Goal: Task Accomplishment & Management: Manage account settings

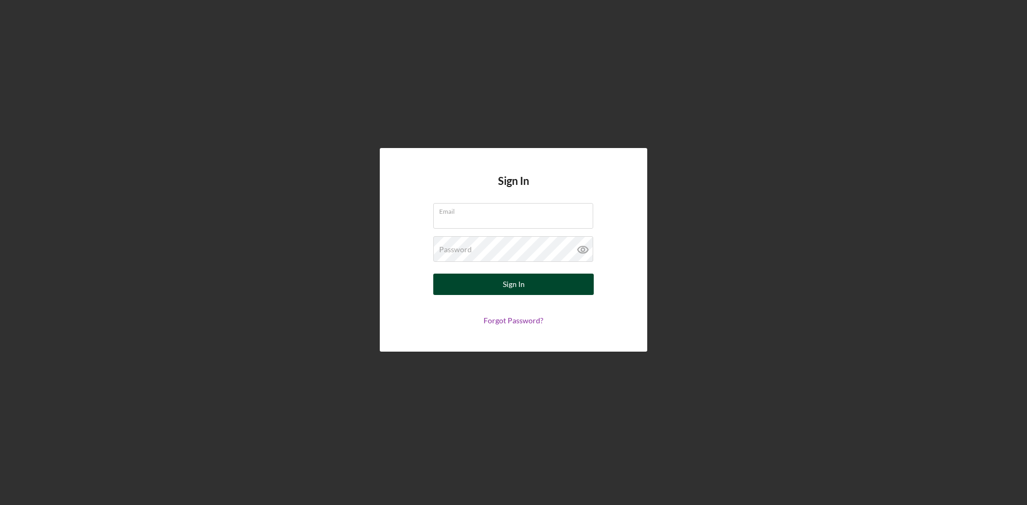
type input "[PERSON_NAME][EMAIL_ADDRESS][DOMAIN_NAME]"
click at [511, 286] on div "Sign In" at bounding box center [514, 284] width 22 height 21
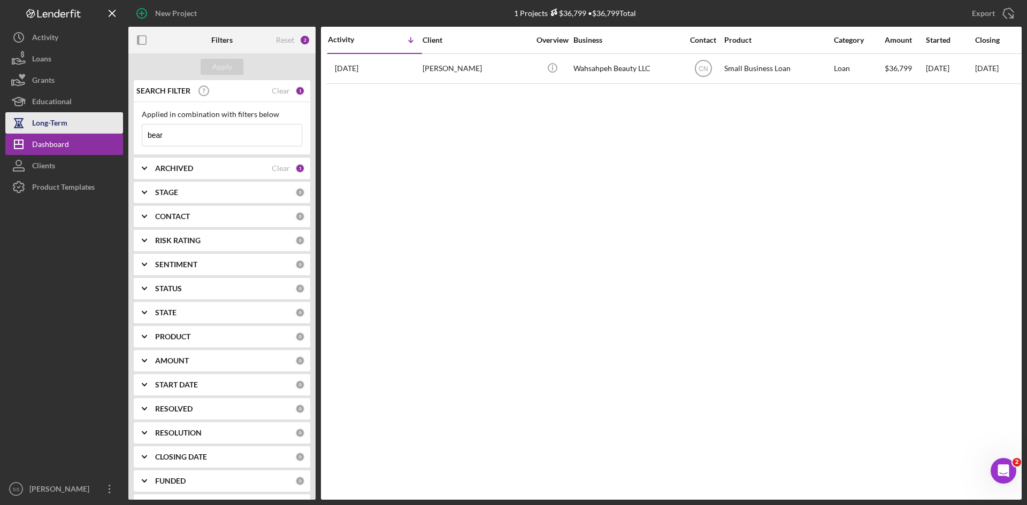
drag, startPoint x: 166, startPoint y: 136, endPoint x: 9, endPoint y: 125, distance: 157.6
click at [43, 127] on div "New Project 1 Projects $36,799 • $36,799 Total bear Export Icon/Export Filters …" at bounding box center [513, 250] width 1016 height 500
click at [232, 71] on button "Apply" at bounding box center [222, 67] width 43 height 16
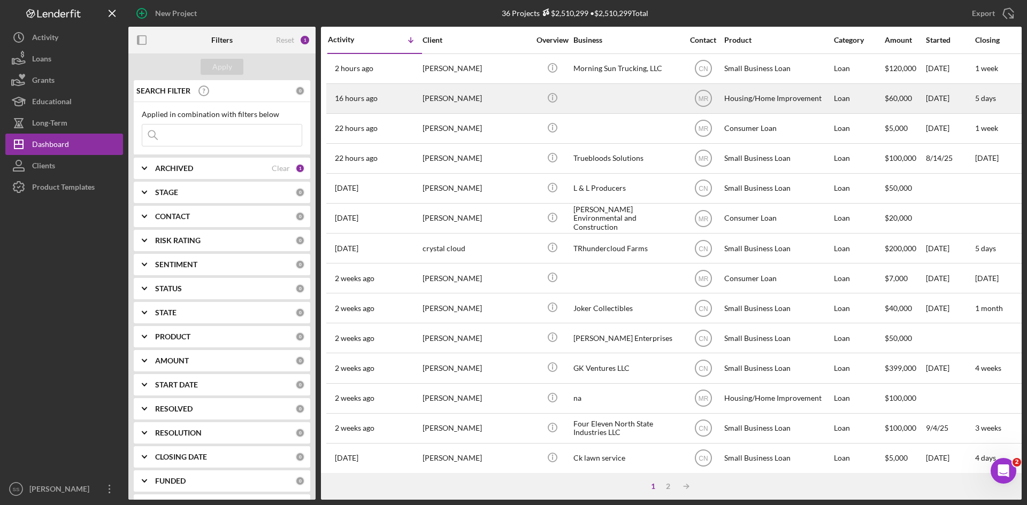
click at [465, 95] on div "[PERSON_NAME]" at bounding box center [476, 99] width 107 height 28
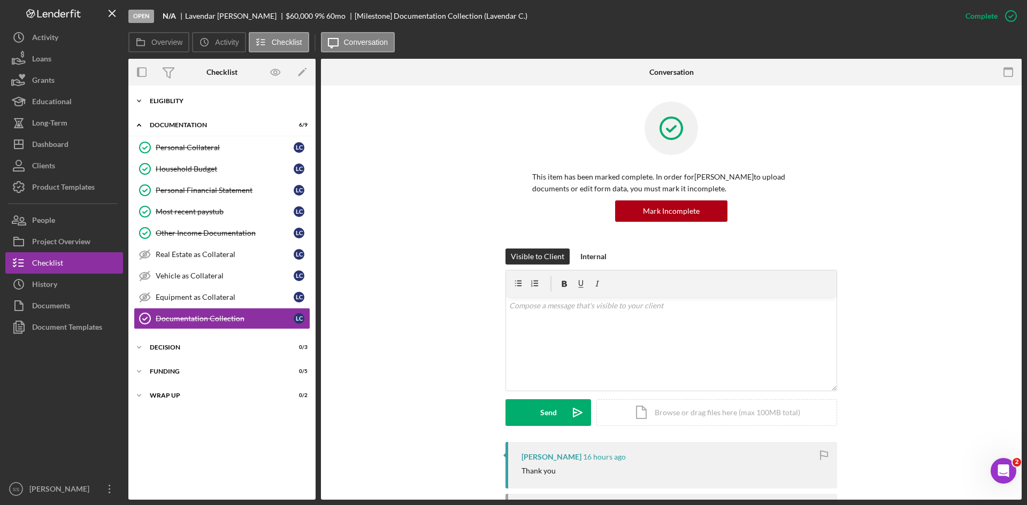
click at [139, 100] on icon "Icon/Expander" at bounding box center [138, 100] width 21 height 21
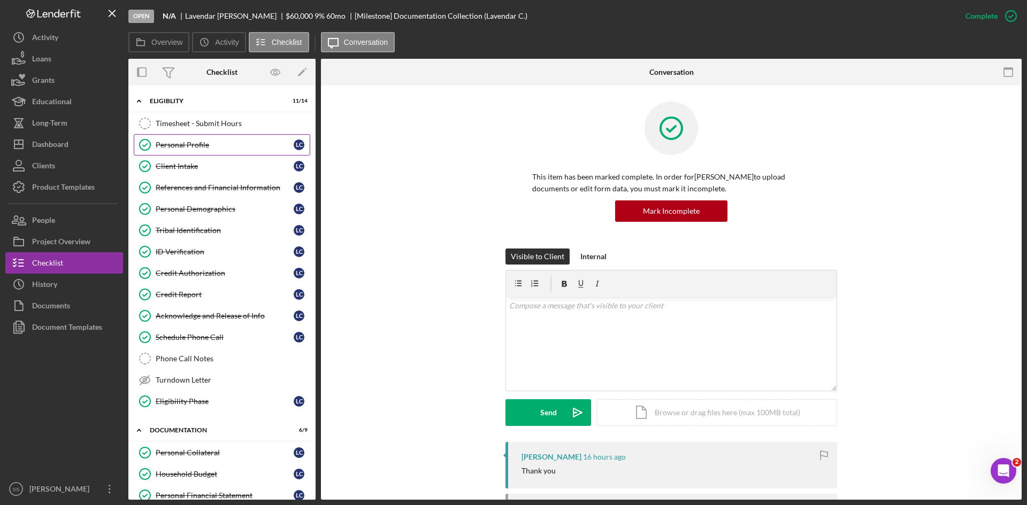
click at [179, 145] on div "Personal Profile" at bounding box center [225, 145] width 138 height 9
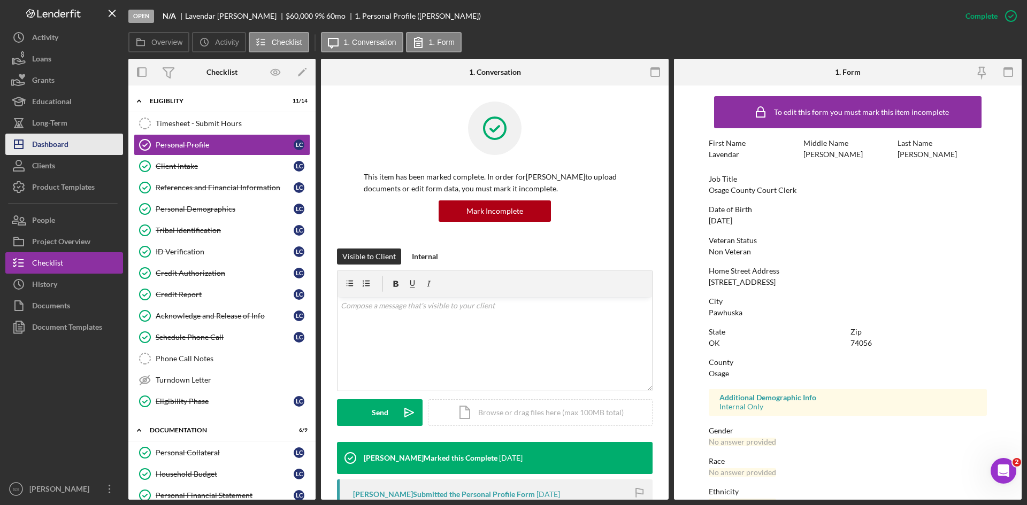
click at [63, 145] on div "Dashboard" at bounding box center [50, 146] width 36 height 24
